Goal: Navigation & Orientation: Find specific page/section

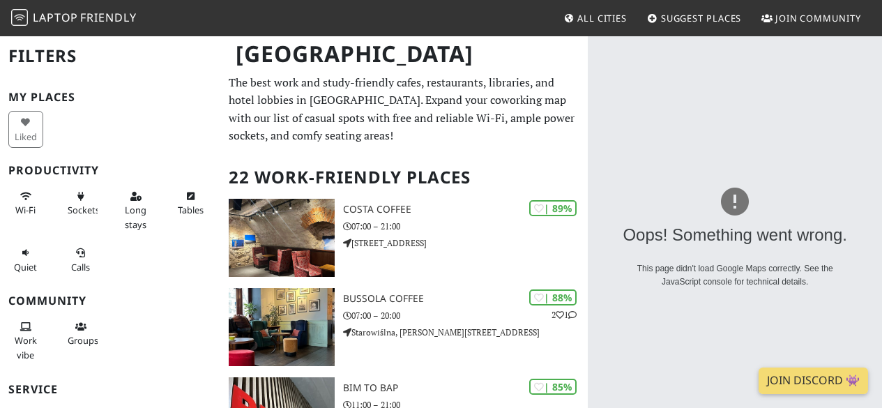
scroll to position [8, 0]
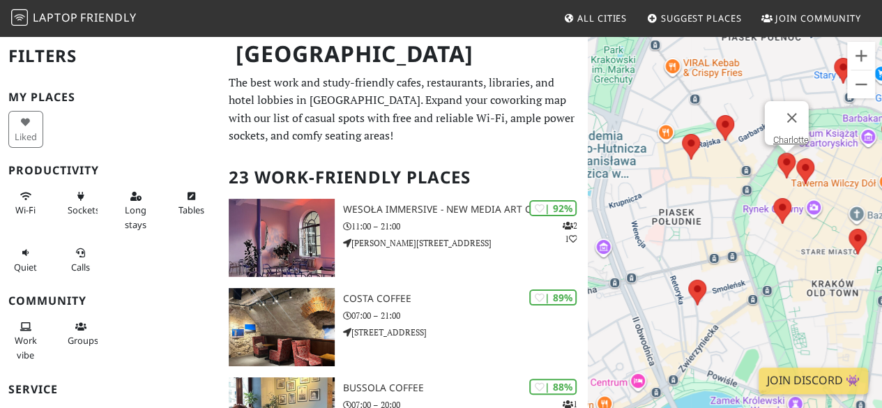
click at [777, 153] on area at bounding box center [777, 153] width 0 height 0
click at [783, 134] on link "Charlotte" at bounding box center [791, 139] width 36 height 10
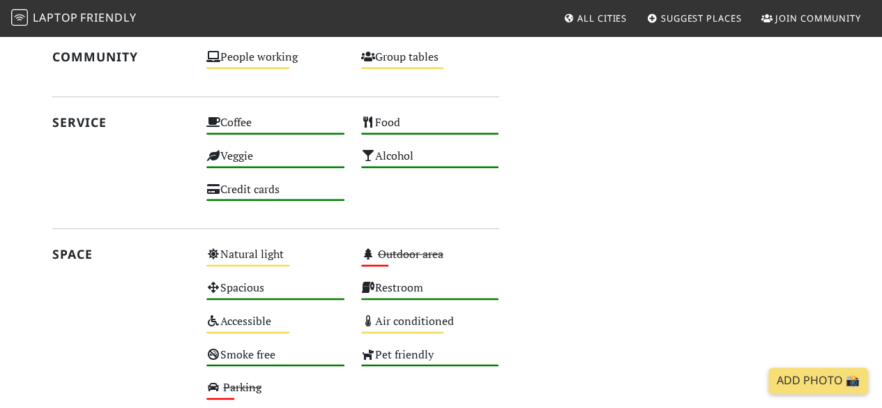
scroll to position [744, 0]
